Goal: Task Accomplishment & Management: Use online tool/utility

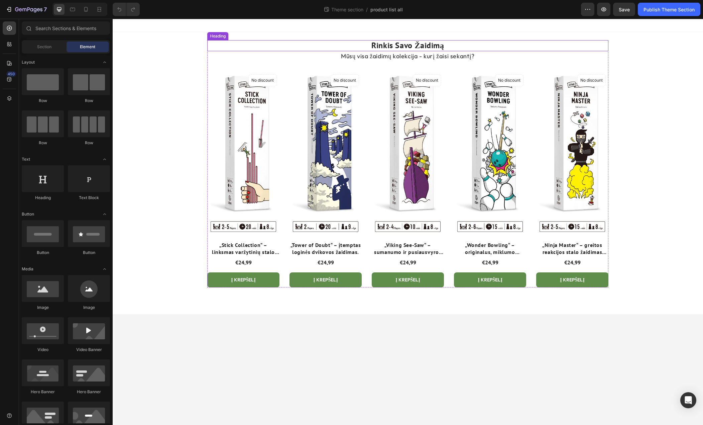
click at [403, 46] on h2 "Rinkis Savo Žaidimą" at bounding box center [407, 45] width 401 height 11
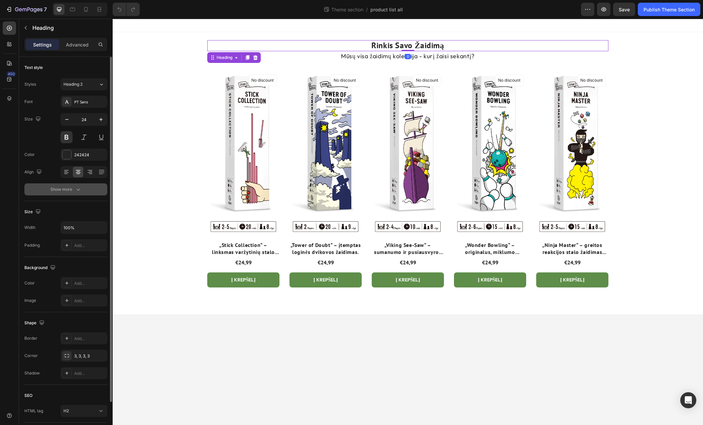
click at [77, 188] on icon "button" at bounding box center [78, 189] width 7 height 7
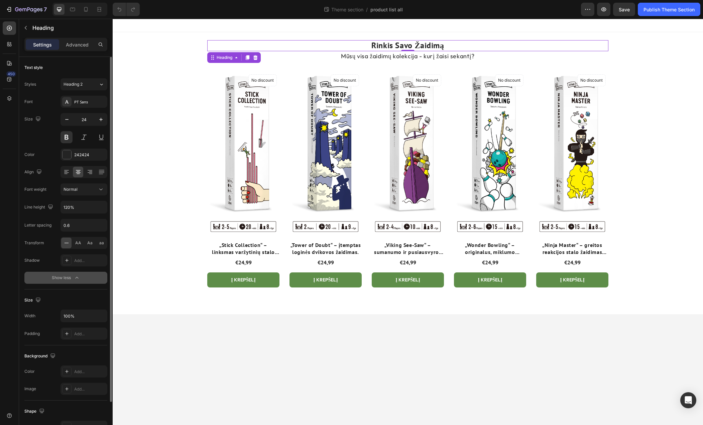
click at [409, 44] on h2 "Rinkis Savo Žaidimą" at bounding box center [407, 45] width 401 height 11
click at [409, 44] on p "Rinkis Savo Žaidimą" at bounding box center [408, 46] width 400 height 10
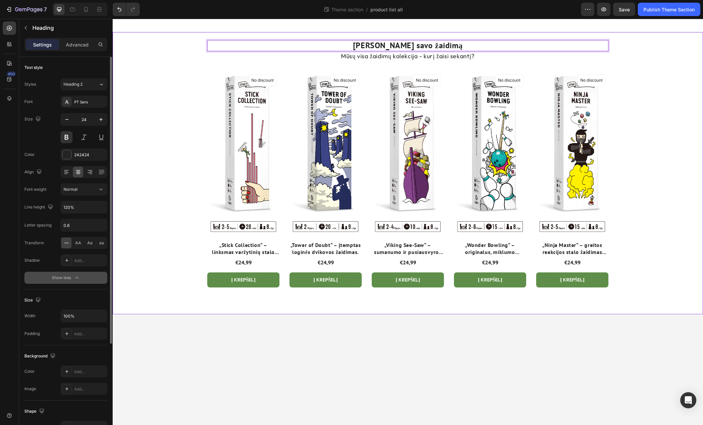
click at [673, 86] on div "Rinkis savo žaidimą Heading 0 Mūsų visa žaidimų kolekcija - kurį žaisi sekantį?…" at bounding box center [408, 173] width 590 height 282
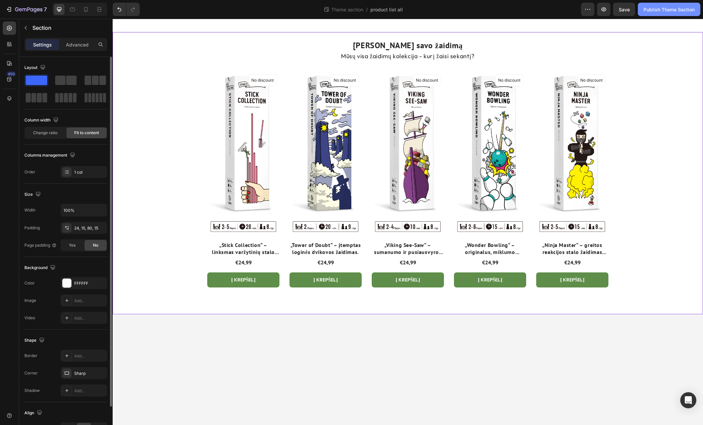
click at [668, 10] on div "Publish Theme Section" at bounding box center [669, 9] width 51 height 7
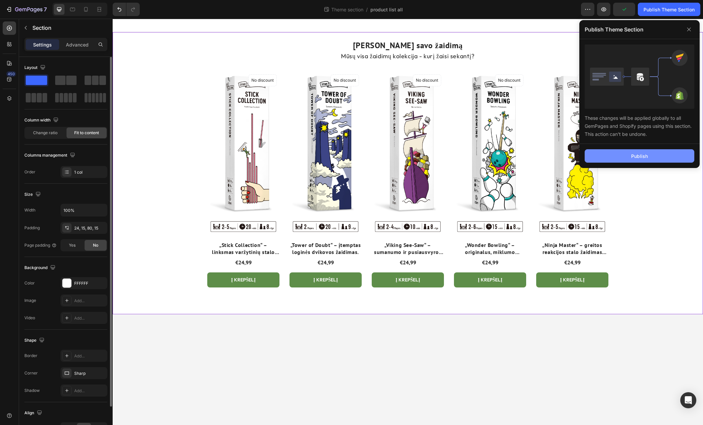
click at [663, 152] on button "Publish" at bounding box center [640, 155] width 110 height 13
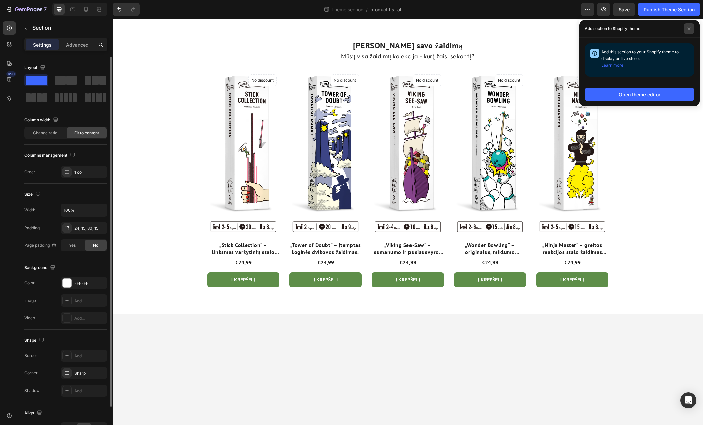
click at [690, 29] on icon at bounding box center [688, 28] width 3 height 3
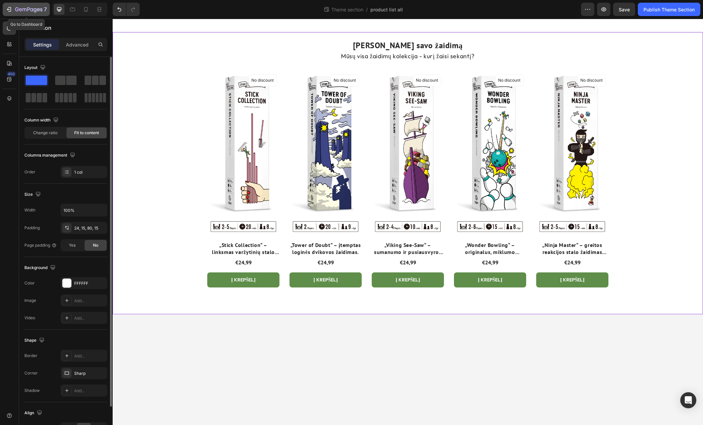
click at [10, 8] on icon "button" at bounding box center [9, 9] width 3 height 5
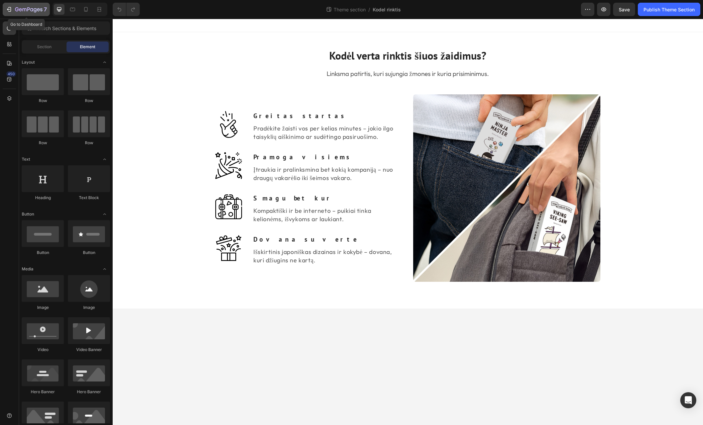
click at [23, 11] on icon "button" at bounding box center [28, 10] width 27 height 6
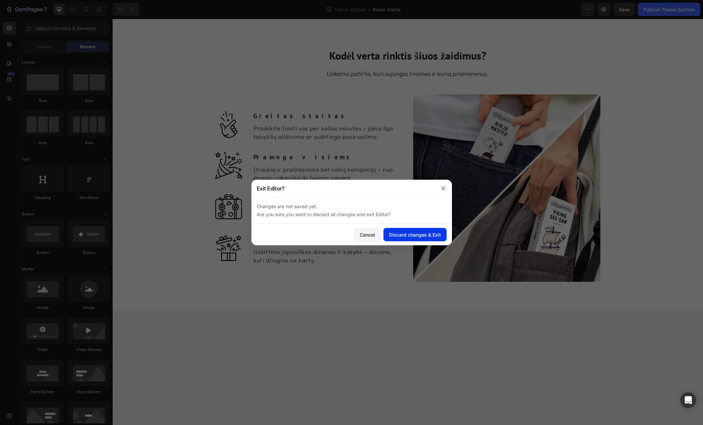
click at [415, 235] on div "Discard changes & Exit" at bounding box center [415, 234] width 52 height 7
